Goal: Task Accomplishment & Management: Complete application form

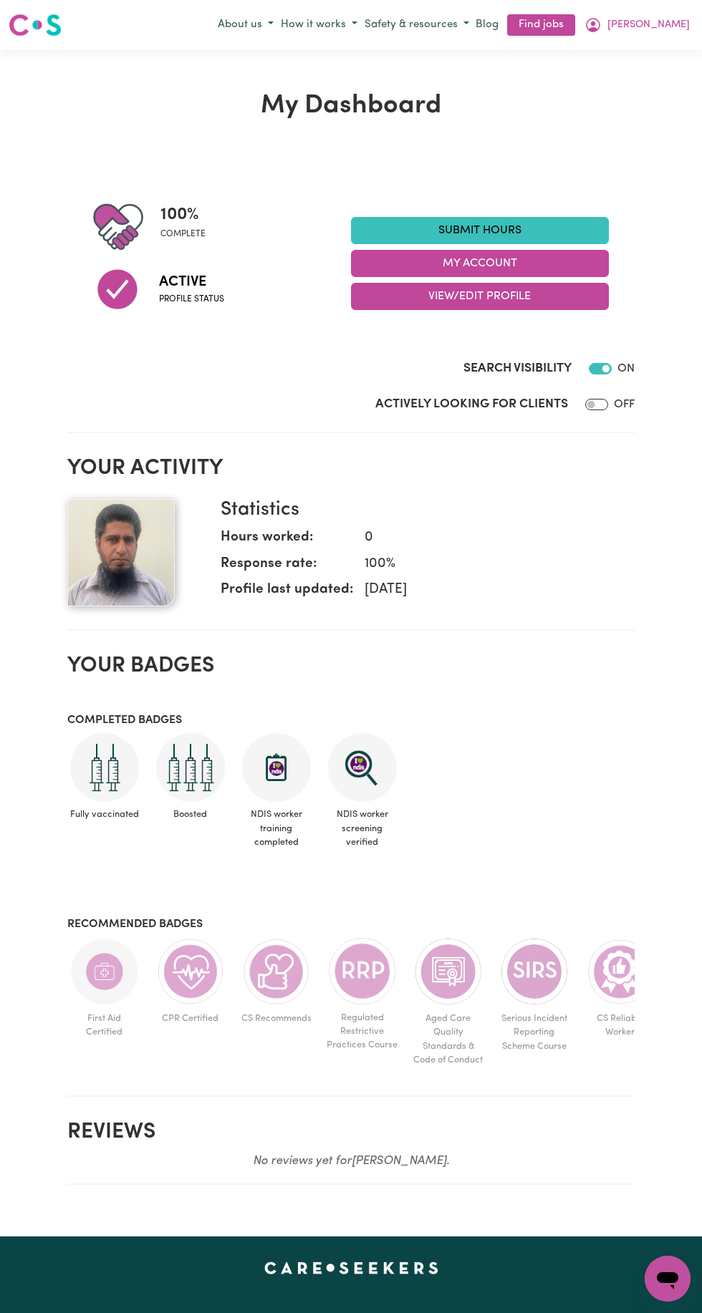
click at [595, 24] on icon "My Account" at bounding box center [593, 23] width 4 height 5
click at [575, 34] on link "Find jobs" at bounding box center [541, 25] width 68 height 22
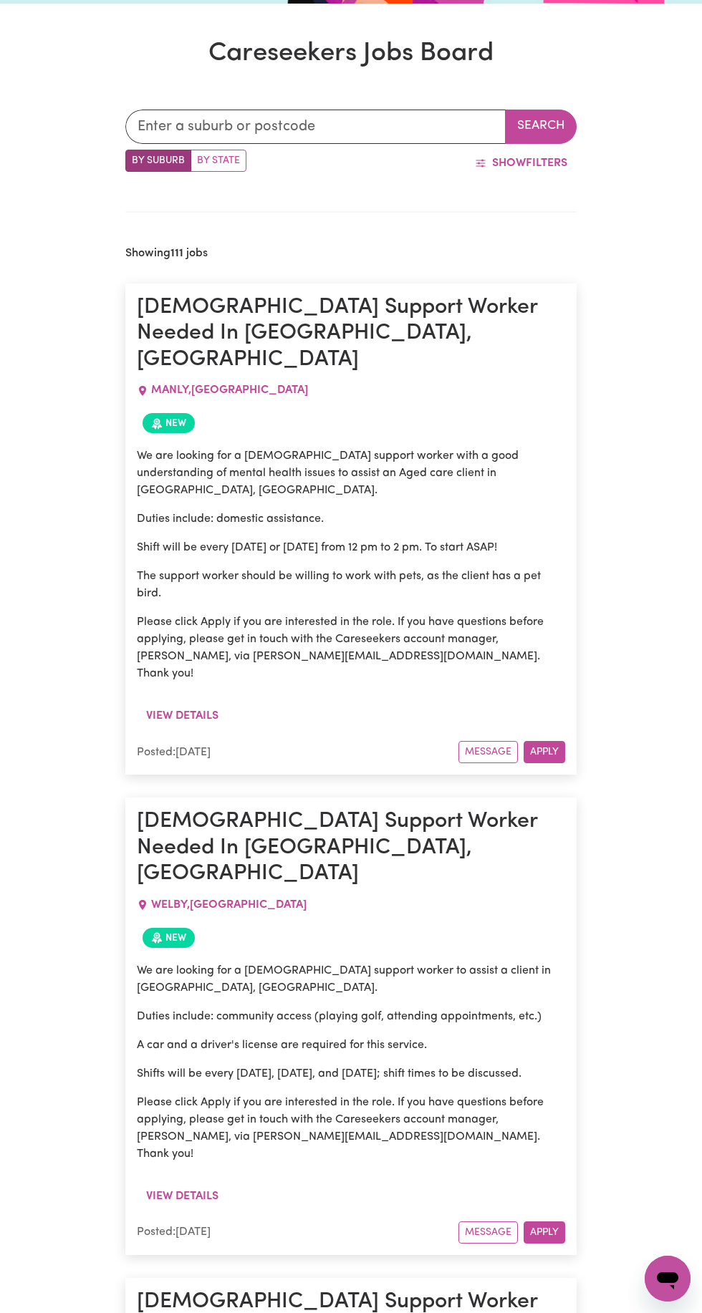
scroll to position [294, 0]
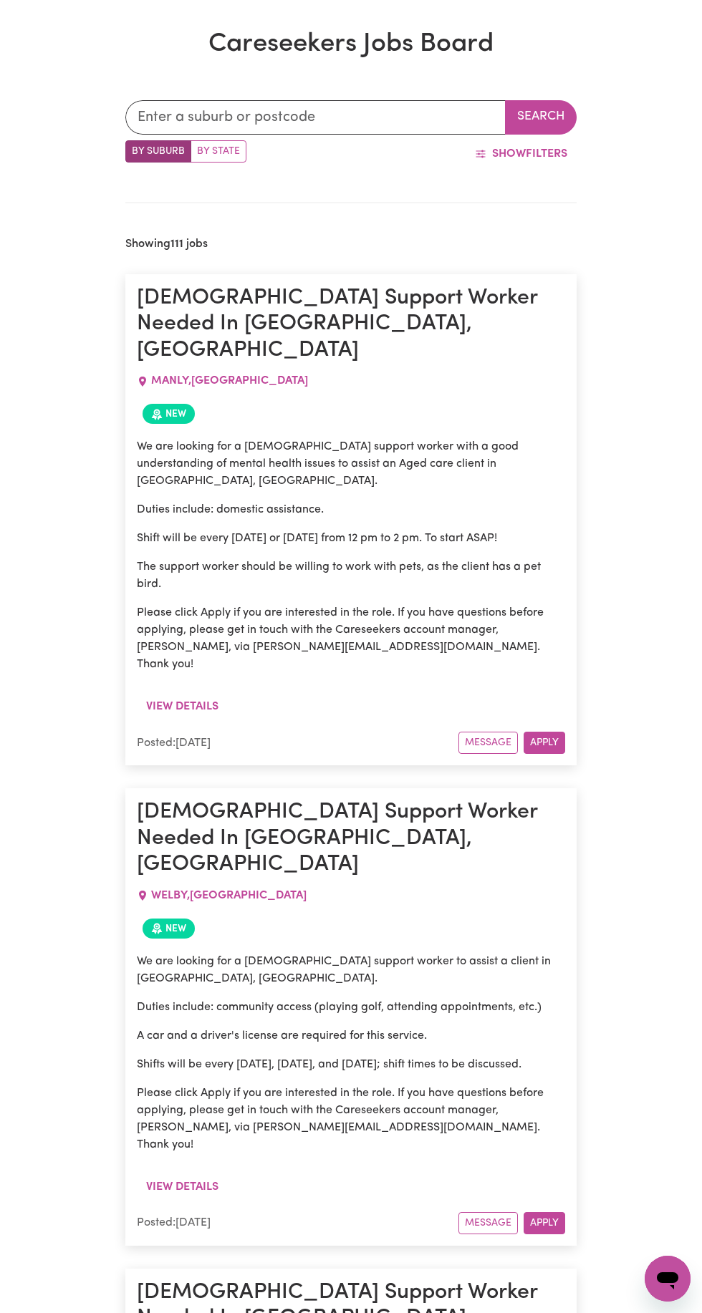
click at [556, 1212] on button "Apply" at bounding box center [545, 1223] width 42 height 22
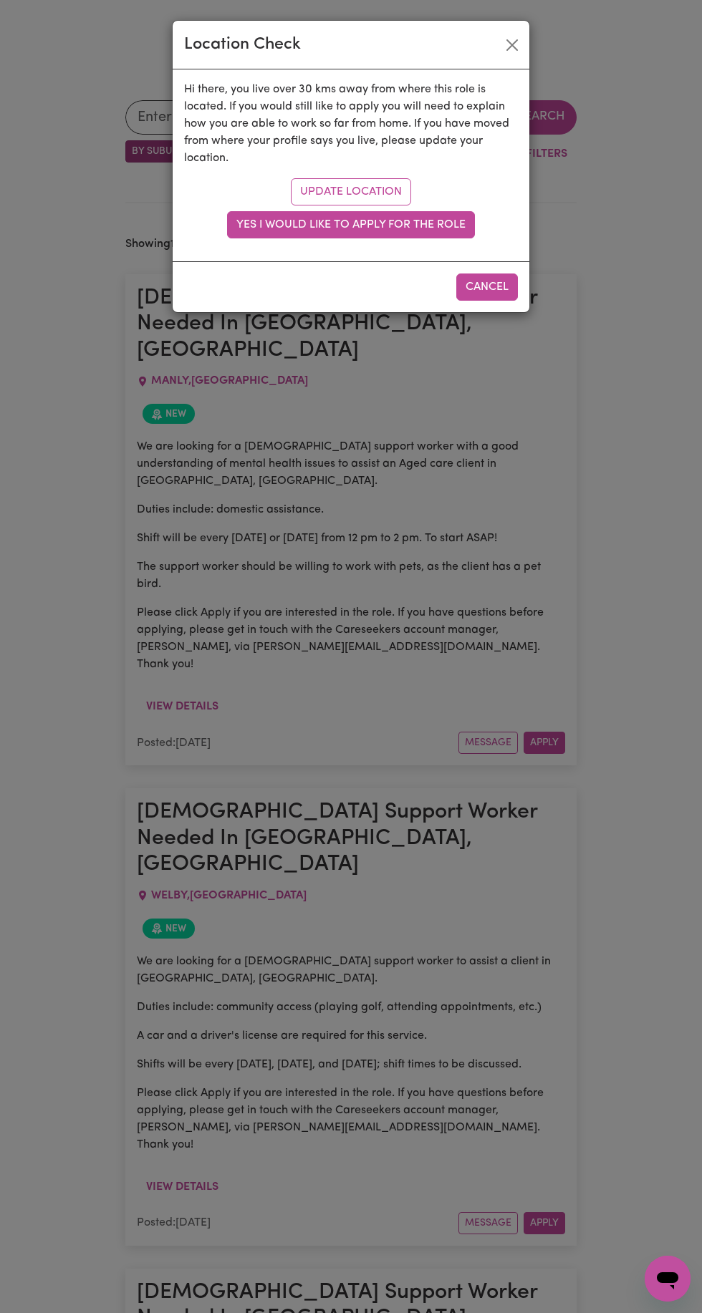
click at [453, 220] on button "Yes I would like to apply for the role" at bounding box center [351, 224] width 248 height 27
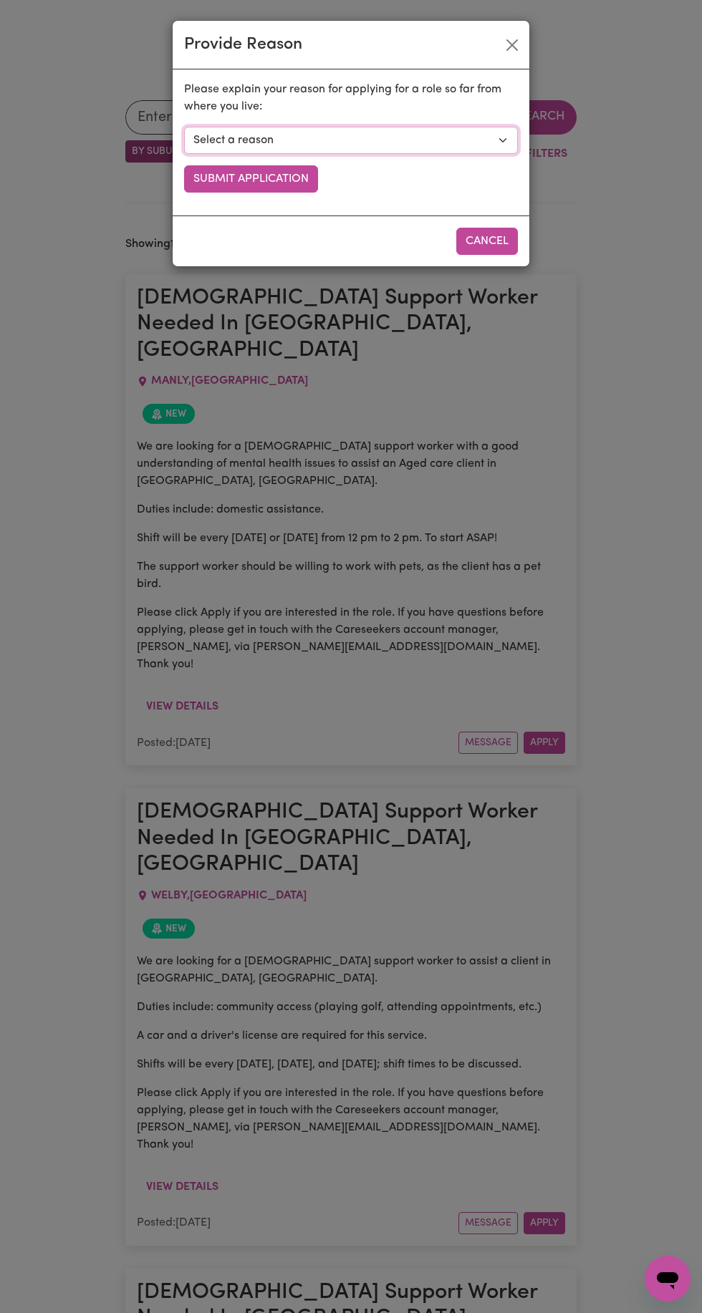
click at [466, 132] on select "Select a reason I currently travel to this area for work or other personal reas…" at bounding box center [351, 140] width 334 height 27
select select "I am open to longer shifts that make the travel worthwhile"
click at [184, 127] on select "Select a reason I currently travel to this area for work or other personal reas…" at bounding box center [351, 140] width 334 height 27
click at [281, 178] on button "Submit Application" at bounding box center [251, 178] width 134 height 27
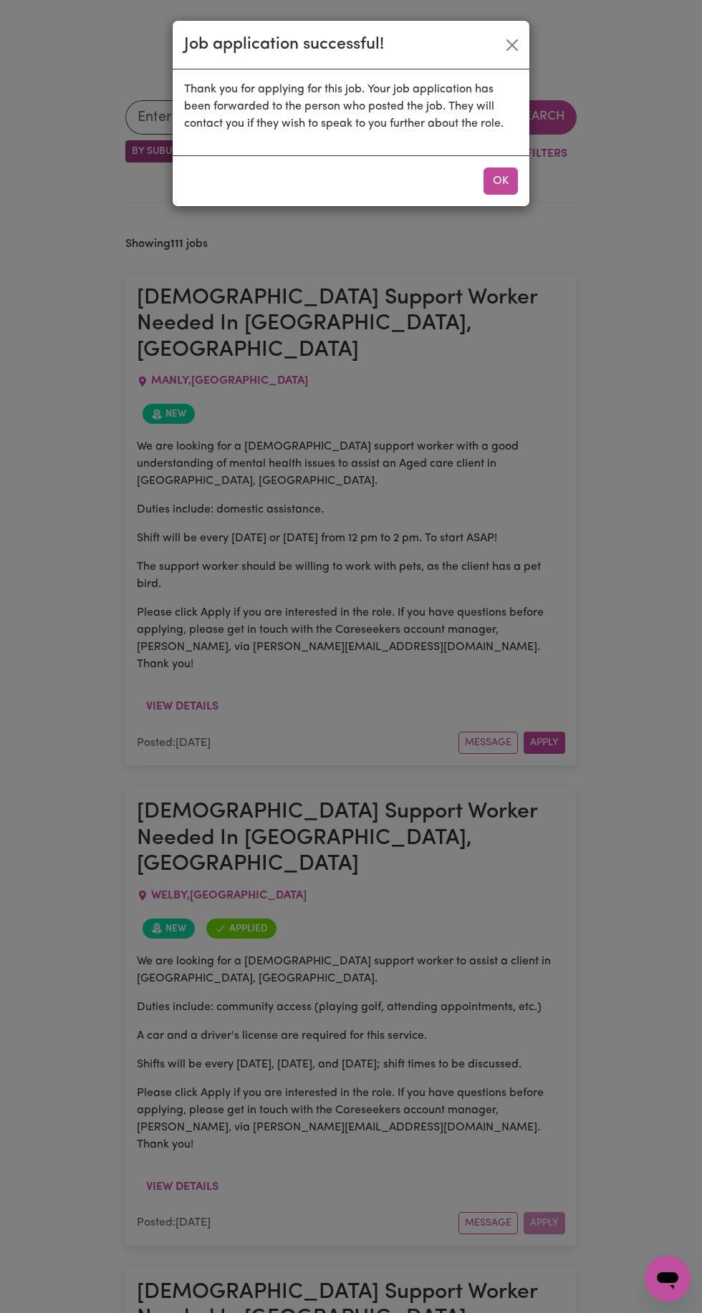
click at [508, 179] on button "OK" at bounding box center [500, 181] width 34 height 27
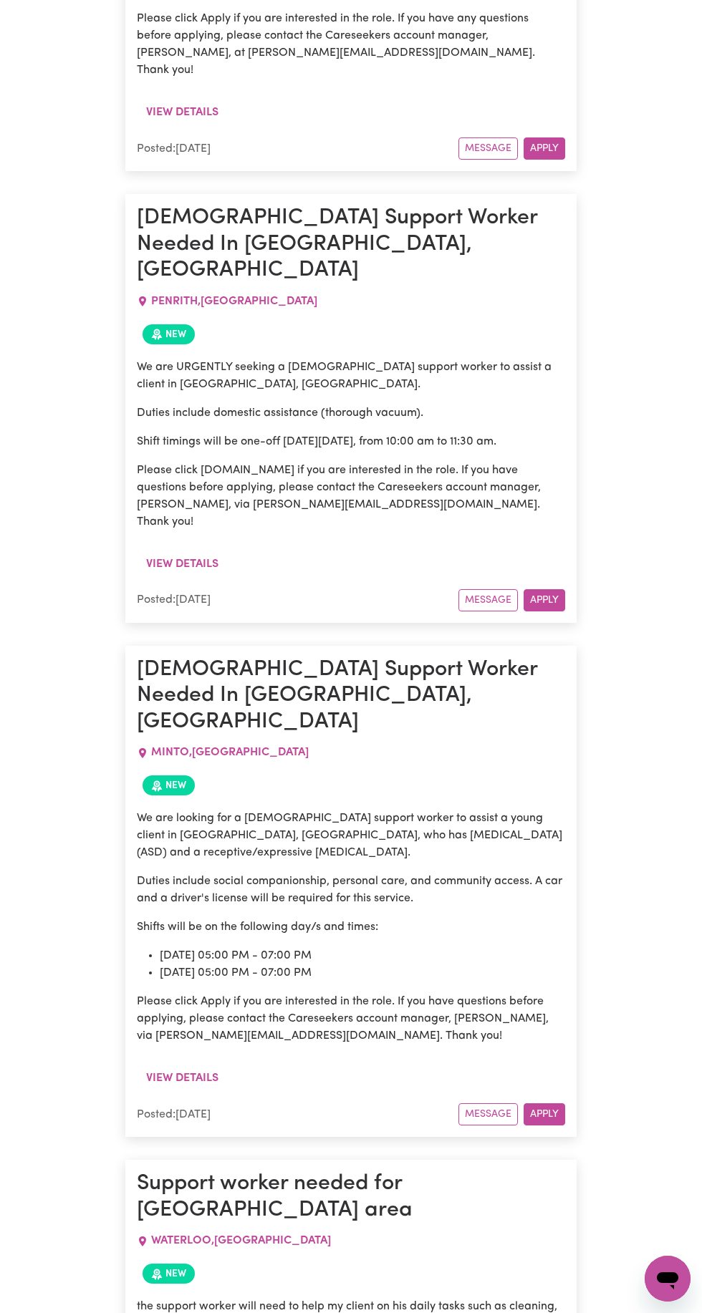
scroll to position [4157, 0]
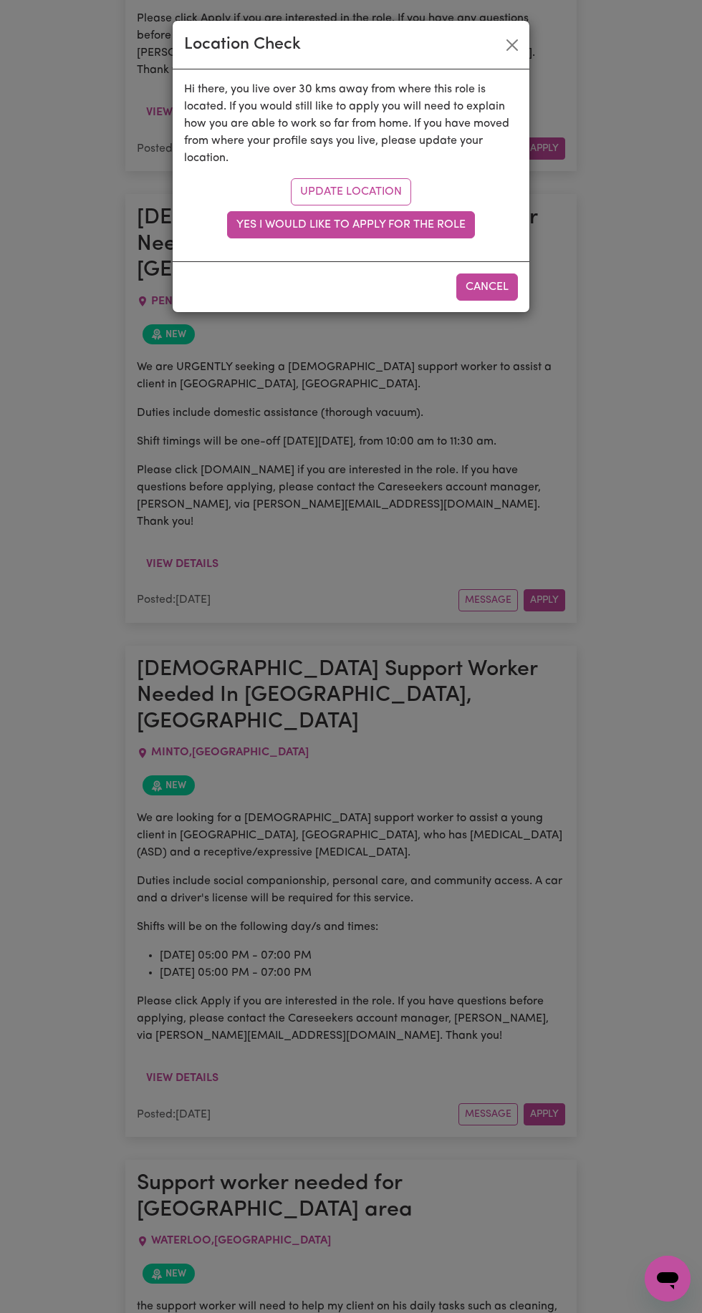
click at [466, 223] on button "Yes I would like to apply for the role" at bounding box center [351, 224] width 248 height 27
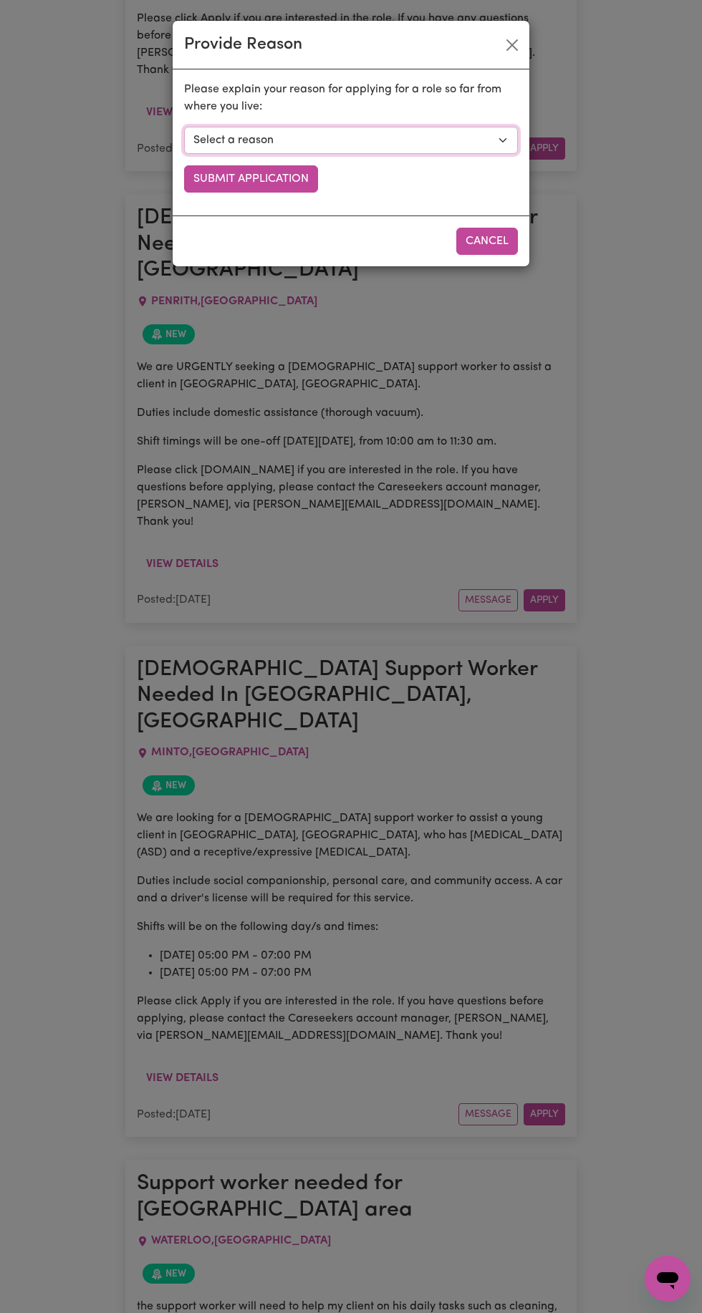
click at [475, 134] on select "Select a reason I currently travel to this area for work or other personal reas…" at bounding box center [351, 140] width 334 height 27
select select "I am open to longer shifts that make the travel worthwhile"
click at [184, 127] on select "Select a reason I currently travel to this area for work or other personal reas…" at bounding box center [351, 140] width 334 height 27
click at [292, 177] on button "Submit Application" at bounding box center [251, 178] width 134 height 27
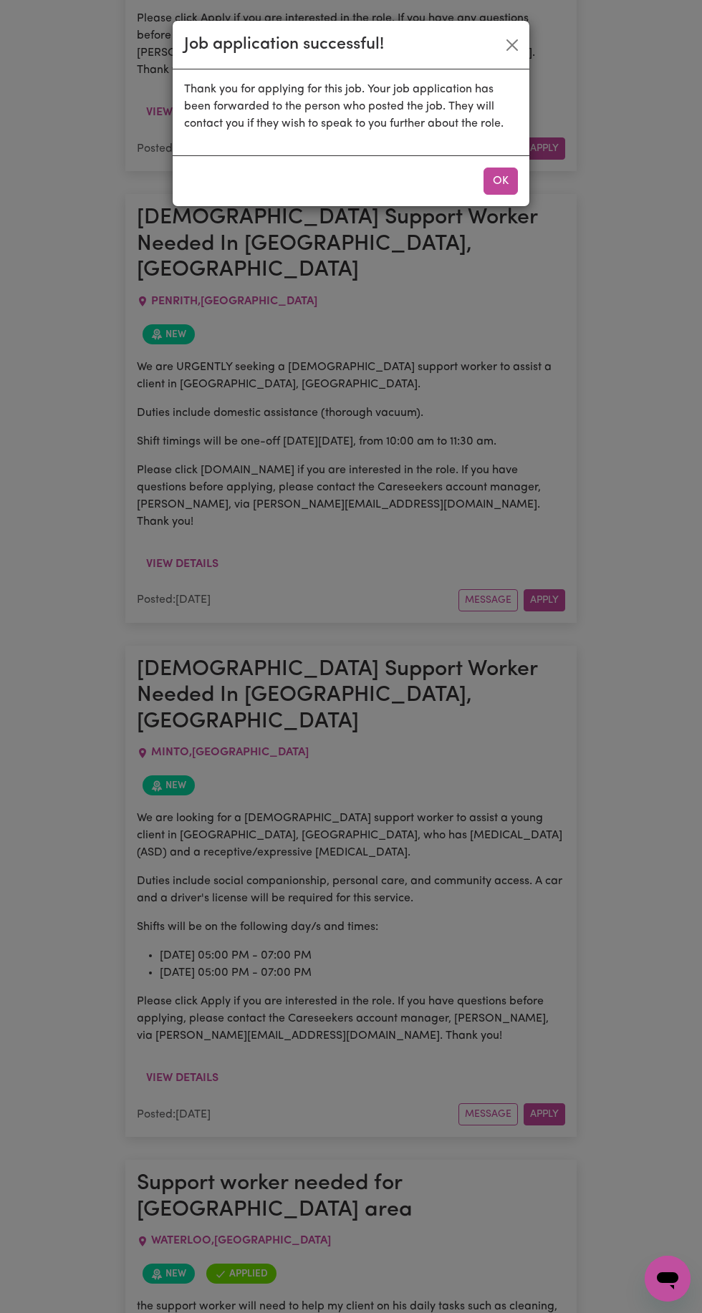
click at [170, 957] on div "Job application successful! Thank you for applying for this job. Your job appli…" at bounding box center [351, 656] width 702 height 1313
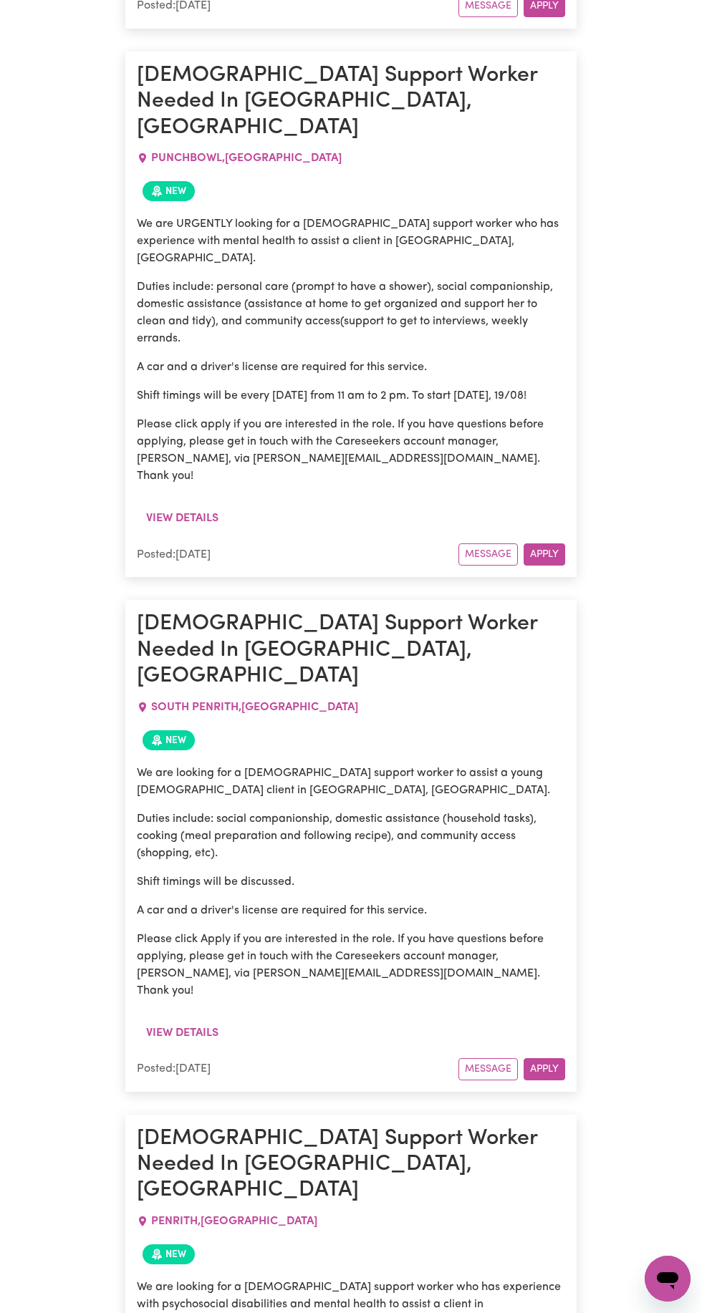
scroll to position [8003, 0]
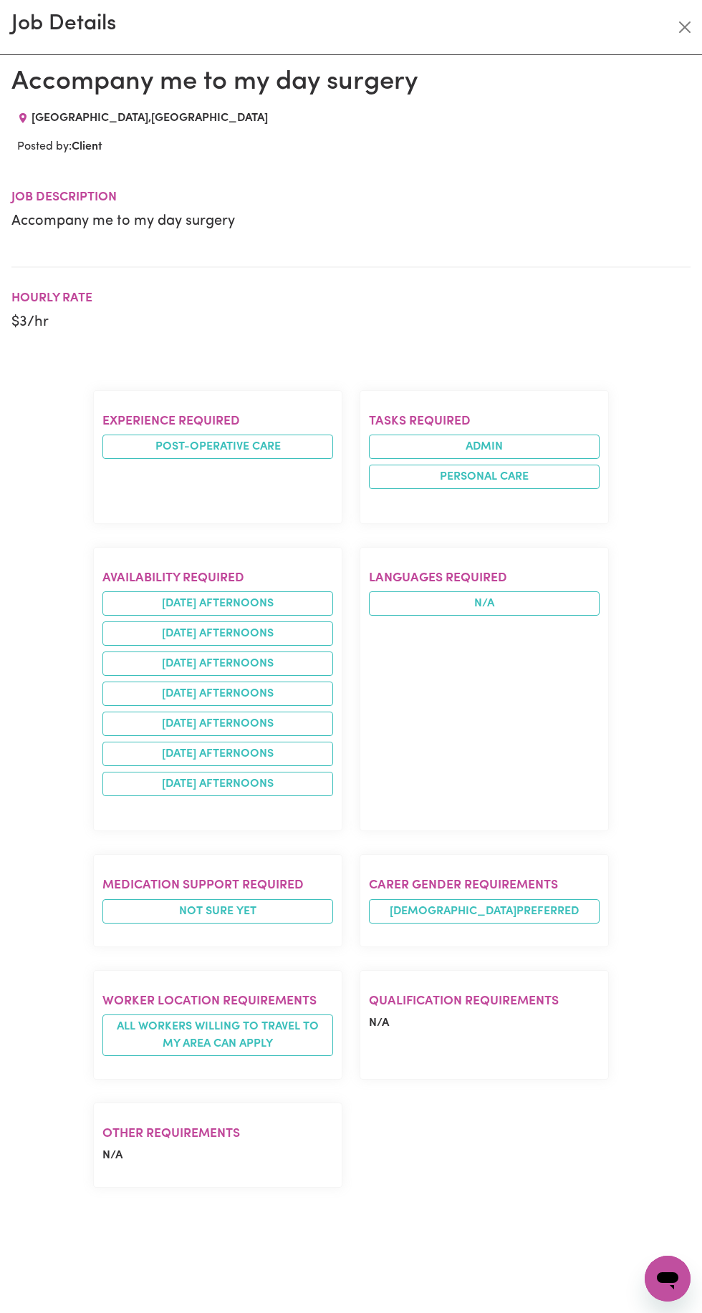
scroll to position [0, 0]
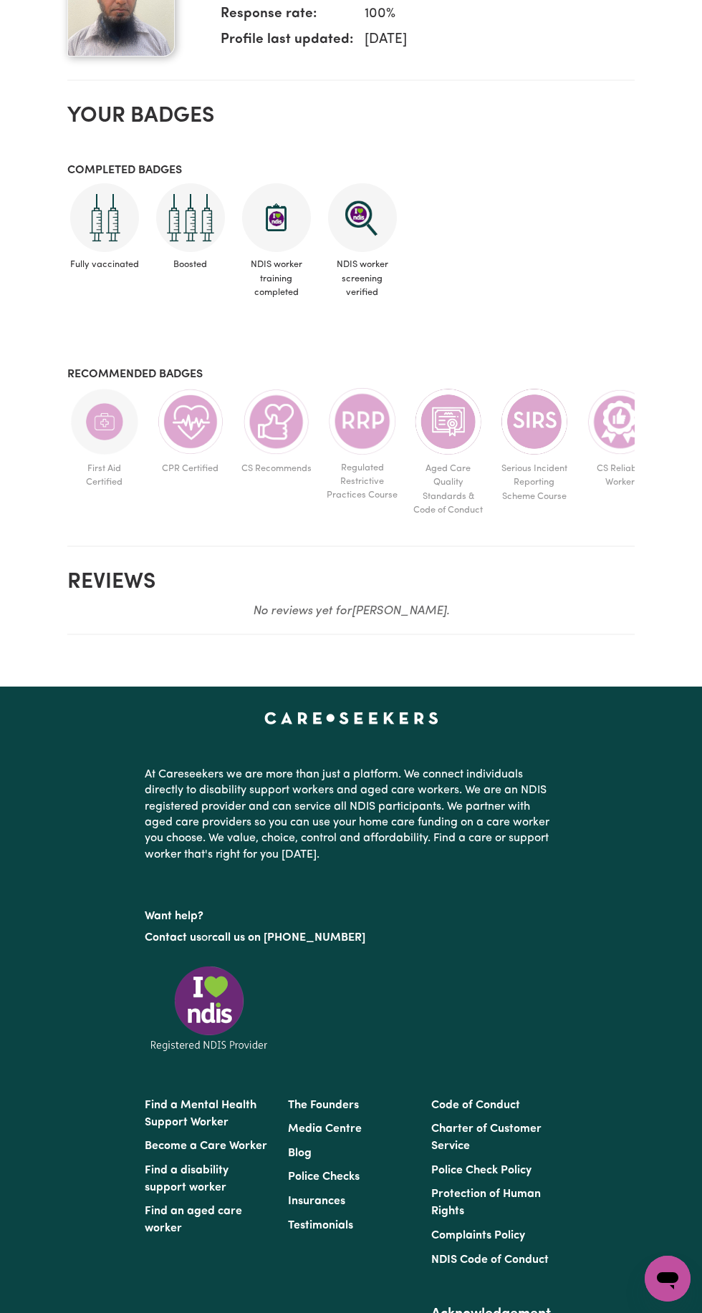
scroll to position [549, 0]
